Goal: Ask a question: Seek information or help from site administrators or community

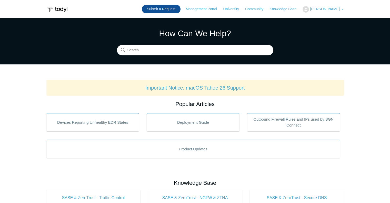
click at [181, 8] on link "Submit a Request" at bounding box center [161, 9] width 39 height 8
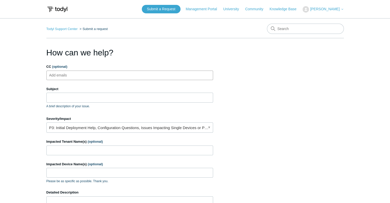
click at [94, 74] on ul "Add emails" at bounding box center [129, 75] width 167 height 9
type input "jmacy@centurygroup.net"
click at [90, 96] on input "Subject" at bounding box center [129, 98] width 167 height 10
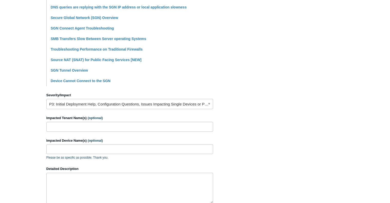
scroll to position [152, 0]
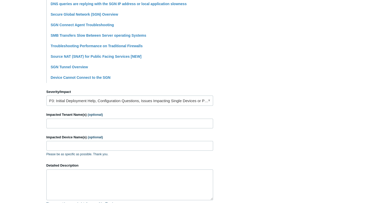
type input "QuickBooks loading very slow while on SGN connection"
click at [92, 101] on link "P3: Initial Deployment Help, Configuration Questions, Issues Impacting Single D…" at bounding box center [129, 100] width 167 height 10
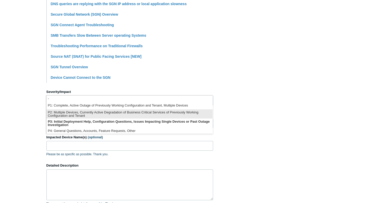
click at [88, 117] on li "P2: Multiple Devices, Currently Active Degradation of Business Critical Service…" at bounding box center [129, 113] width 166 height 9
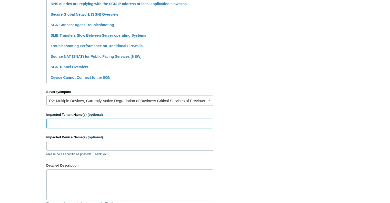
click at [87, 122] on input "Impacted Tenant Name(s) (optional)" at bounding box center [129, 124] width 167 height 10
click at [84, 143] on input "Impacted Device Name(s) (optional)" at bounding box center [129, 146] width 167 height 10
click at [73, 125] on input "Corrdesa" at bounding box center [129, 124] width 167 height 10
click at [34, 134] on main "Todyl Support Center Submit a request How can we help? CC (optional) jmacy@cent…" at bounding box center [195, 61] width 390 height 389
click at [69, 122] on input "Corrdessa" at bounding box center [129, 124] width 167 height 10
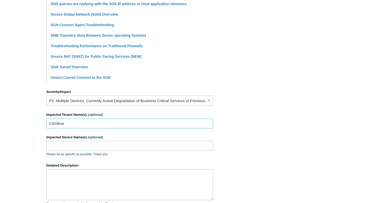
type input "Corrdesa"
click at [76, 144] on input "Impacted Device Name(s) (optional)" at bounding box center [129, 146] width 167 height 10
click at [261, 82] on section "How can we help? CC (optional) jmacy@centurygroup.net Subject QuickBooks loadin…" at bounding box center [195, 75] width 298 height 361
click at [105, 143] on input "Impacted Device Name(s) (optional)" at bounding box center [129, 146] width 167 height 10
paste input "CORR-MGT-MDR-DT"
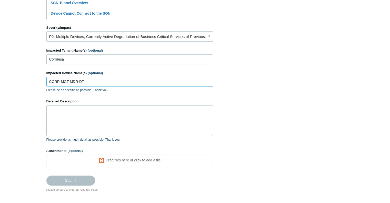
scroll to position [219, 0]
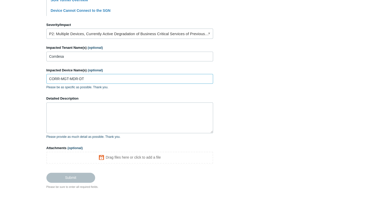
type input "CORR-MGT-MDR-DT"
click at [105, 115] on textarea "Detailed Description" at bounding box center [129, 117] width 167 height 31
paste textarea "1 12 ms 15 ms 18 ms 100.64.0.1 2 * * * Request timed out. 3 30 ms 24 ms 30 ms S…"
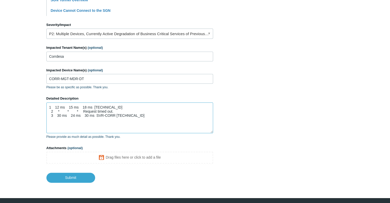
click at [51, 107] on textarea "1 12 ms 15 ms 18 ms 100.64.0.1 2 * * * Request timed out. 3 30 ms 24 ms 30 ms S…" at bounding box center [129, 117] width 167 height 31
drag, startPoint x: 138, startPoint y: 108, endPoint x: 117, endPoint y: 107, distance: 20.3
click at [117, 107] on textarea "Trace rt from device to QB hosted server - CORR-SVR 1 12 ms 15 ms 18 ms 100.64.…" at bounding box center [129, 117] width 167 height 31
click at [183, 128] on textarea "Trace rt from device to QB hosted server - SVR-CORR 1 12 ms 15 ms 18 ms 100.64.…" at bounding box center [129, 117] width 167 height 31
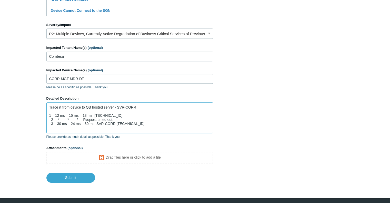
paste textarea "Tracing route to CORR-MGT-MDR-DT-0016.CORRDESA.LOCAL [10.1.8.159] over a maximu…"
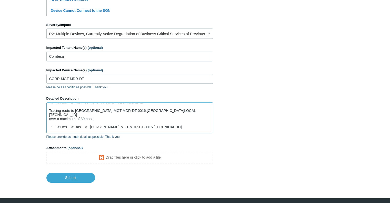
scroll to position [0, 0]
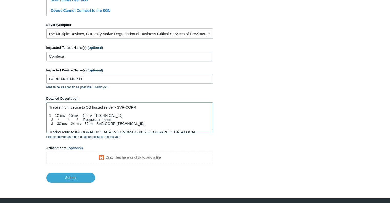
click at [49, 106] on textarea "Trace rt from device to QB hosted server - SVR-CORR 1 12 ms 15 ms 18 ms 100.64.…" at bounding box center [129, 117] width 167 height 31
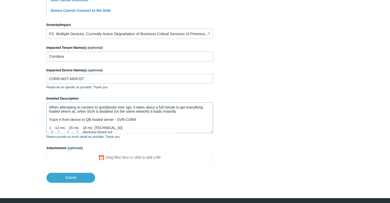
scroll to position [37, 0]
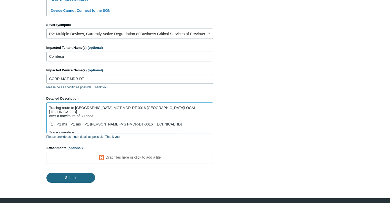
type textarea "When attempting to connect to quickbooks over sgn, it takes about a full minute…"
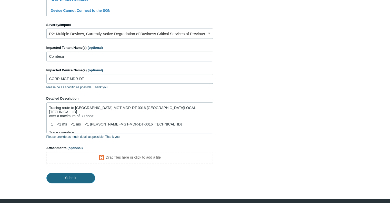
click at [76, 179] on input "Submit" at bounding box center [70, 178] width 49 height 10
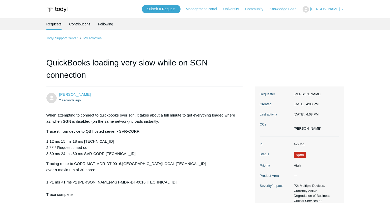
click at [10, 38] on main "Requests Contributions Following Todyl Support Center My activities QuickBooks …" at bounding box center [195, 133] width 390 height 230
